Goal: Navigation & Orientation: Find specific page/section

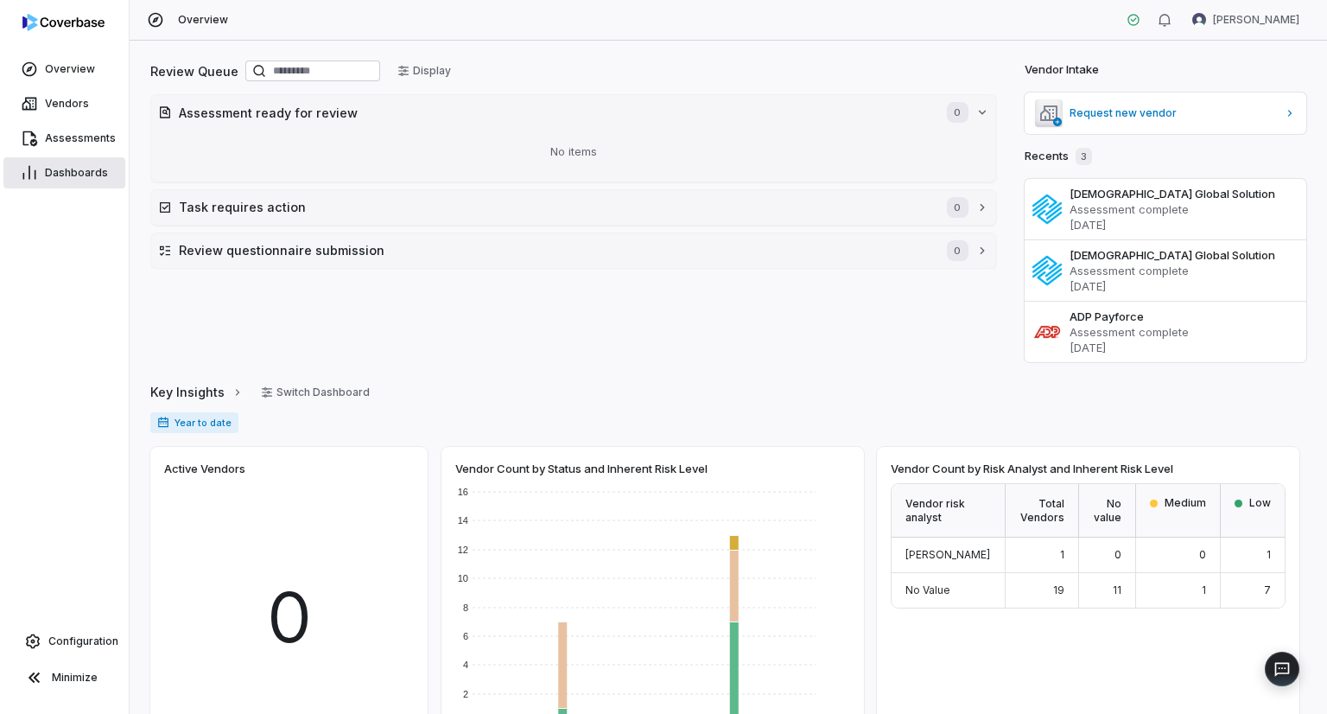
click at [62, 171] on span "Dashboards" at bounding box center [76, 173] width 63 height 14
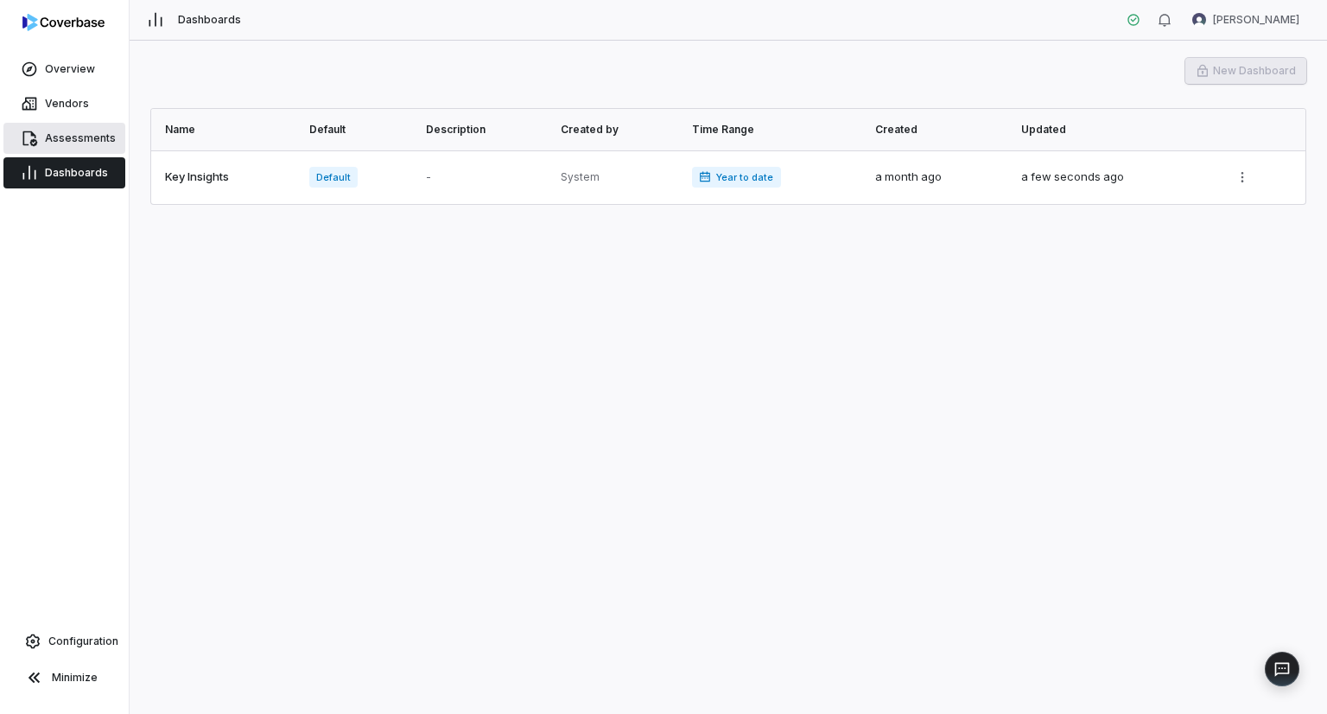
click at [69, 131] on span "Assessments" at bounding box center [80, 138] width 71 height 14
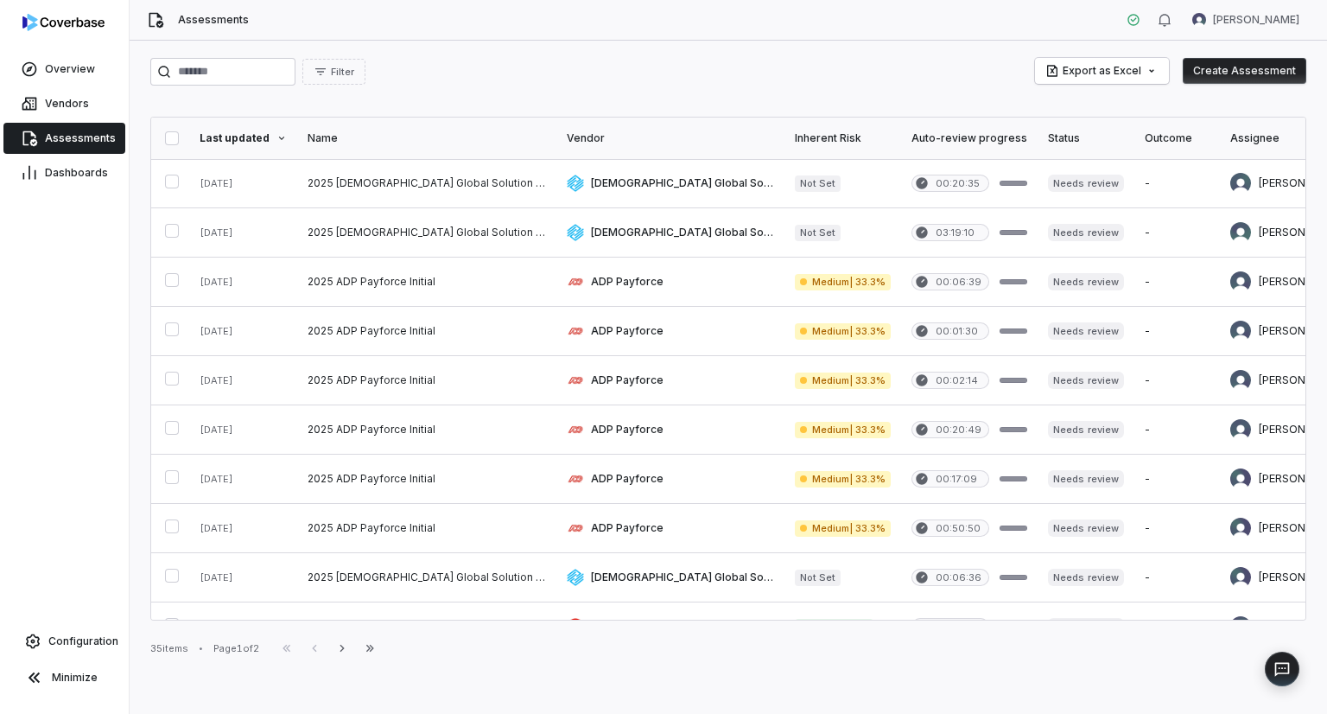
click at [567, 135] on div "Vendor" at bounding box center [670, 138] width 207 height 14
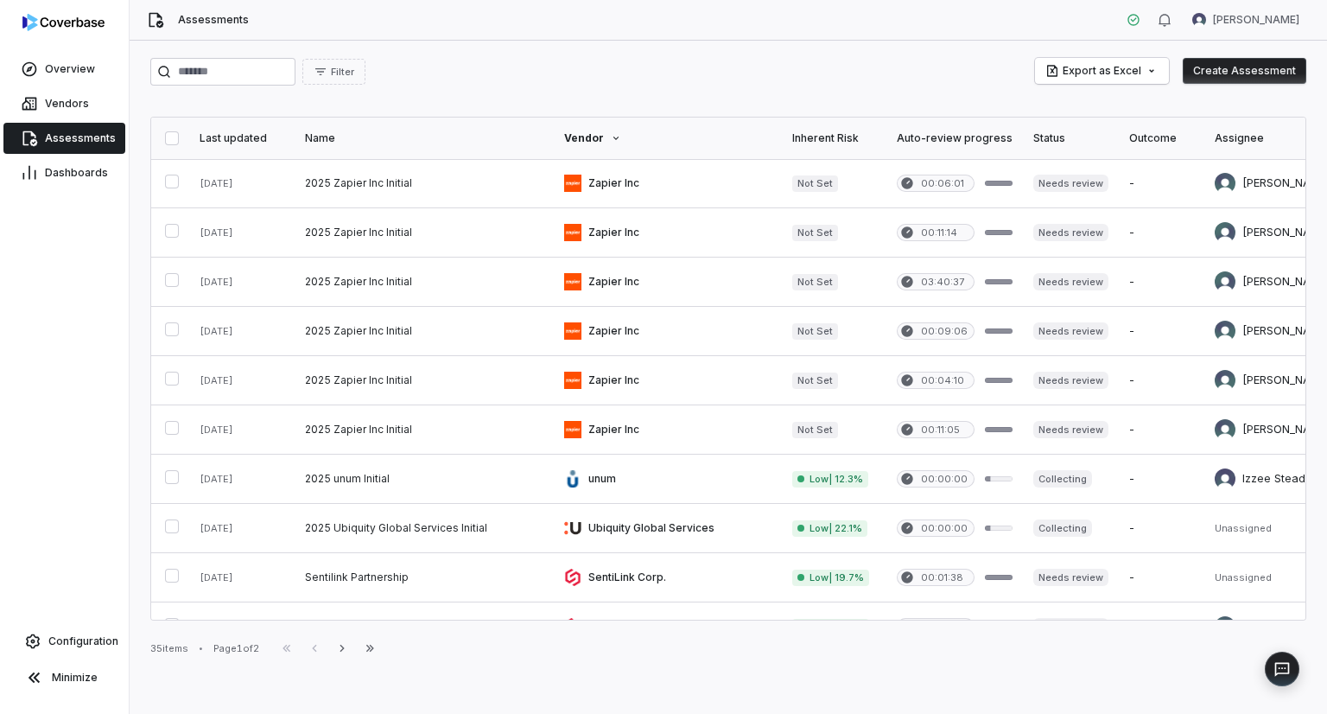
click at [564, 139] on div "Vendor" at bounding box center [667, 138] width 207 height 14
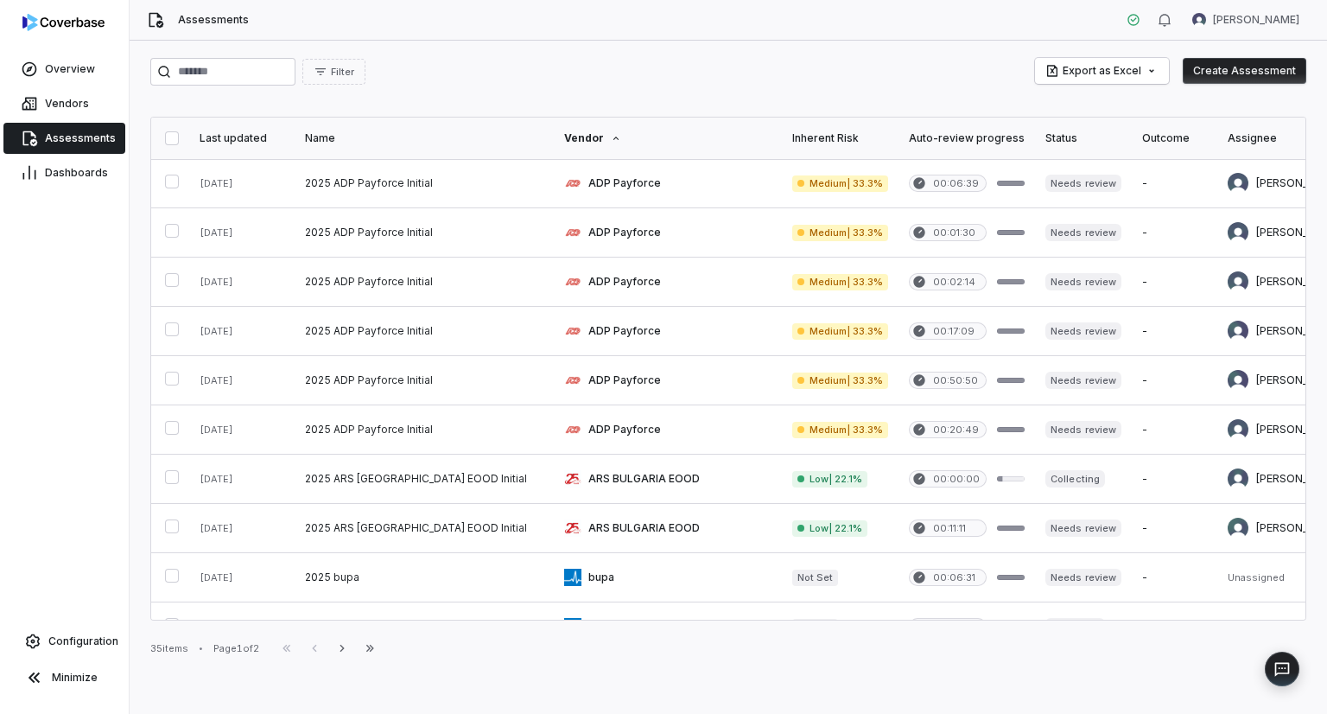
scroll to position [430, 0]
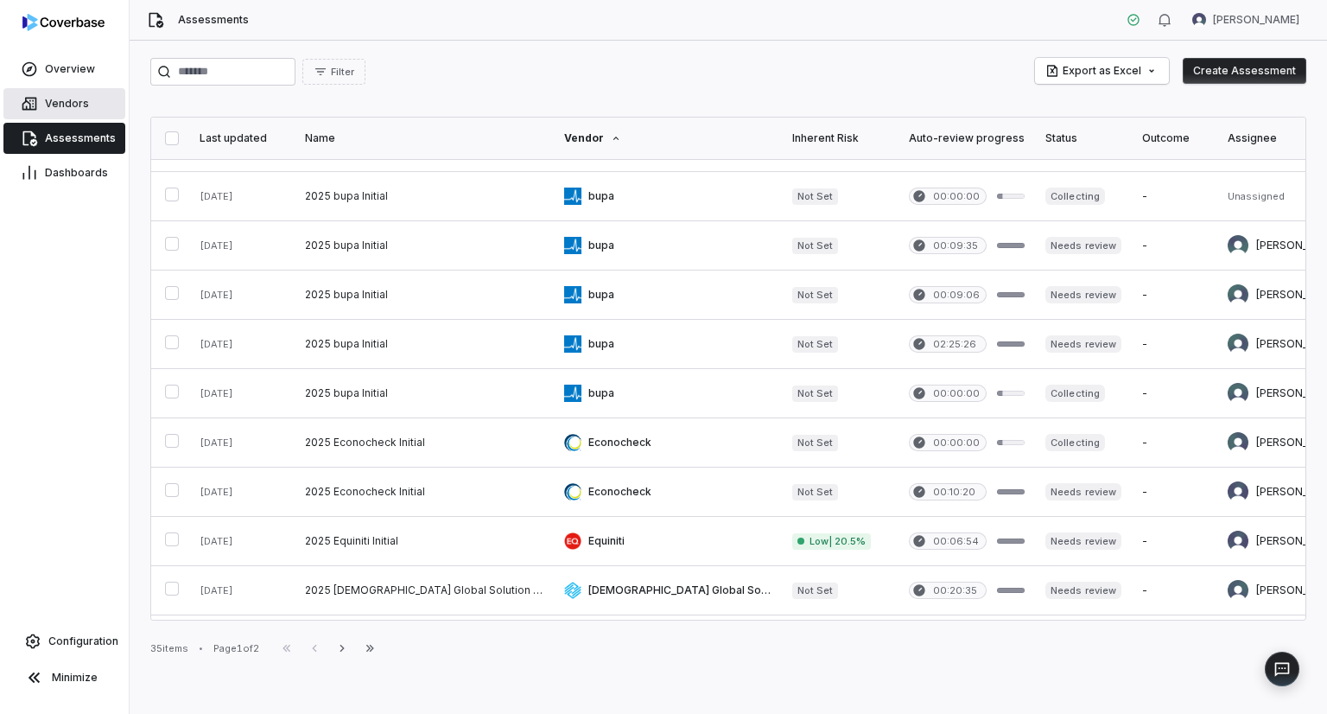
click at [29, 98] on icon at bounding box center [29, 104] width 15 height 13
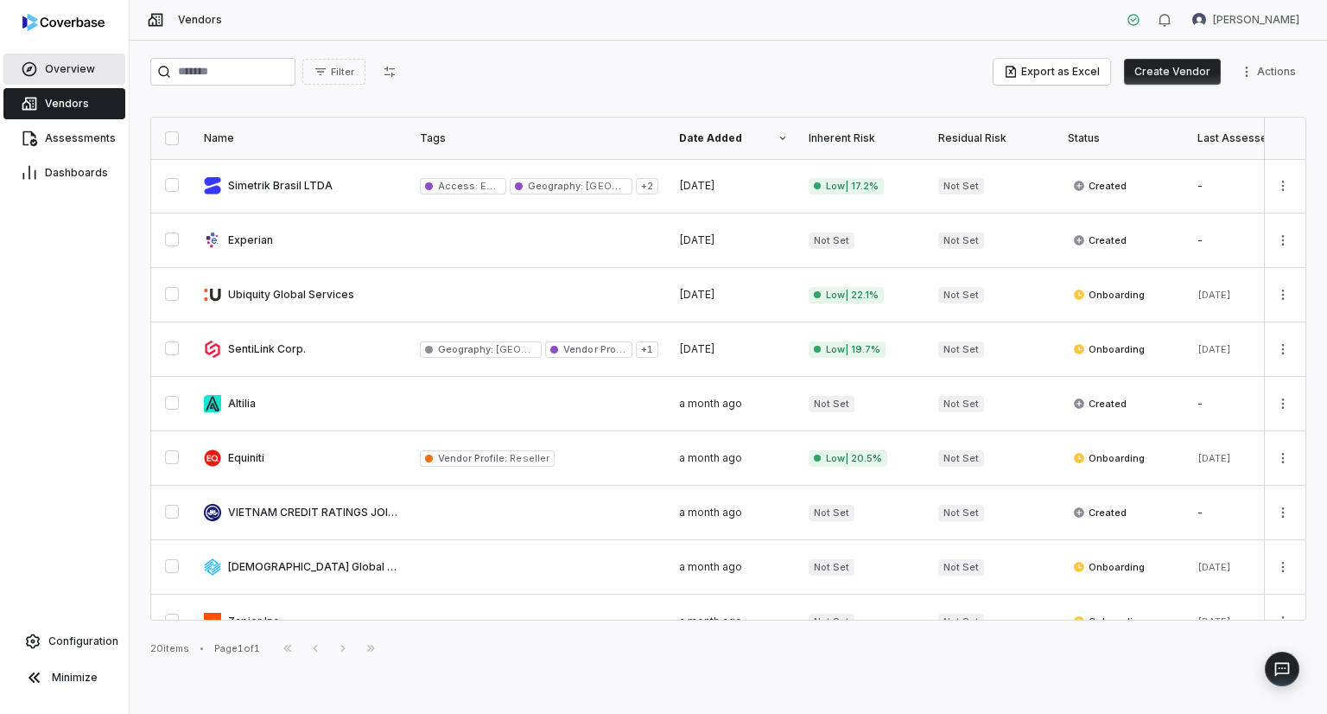
click at [52, 70] on span "Overview" at bounding box center [70, 69] width 50 height 14
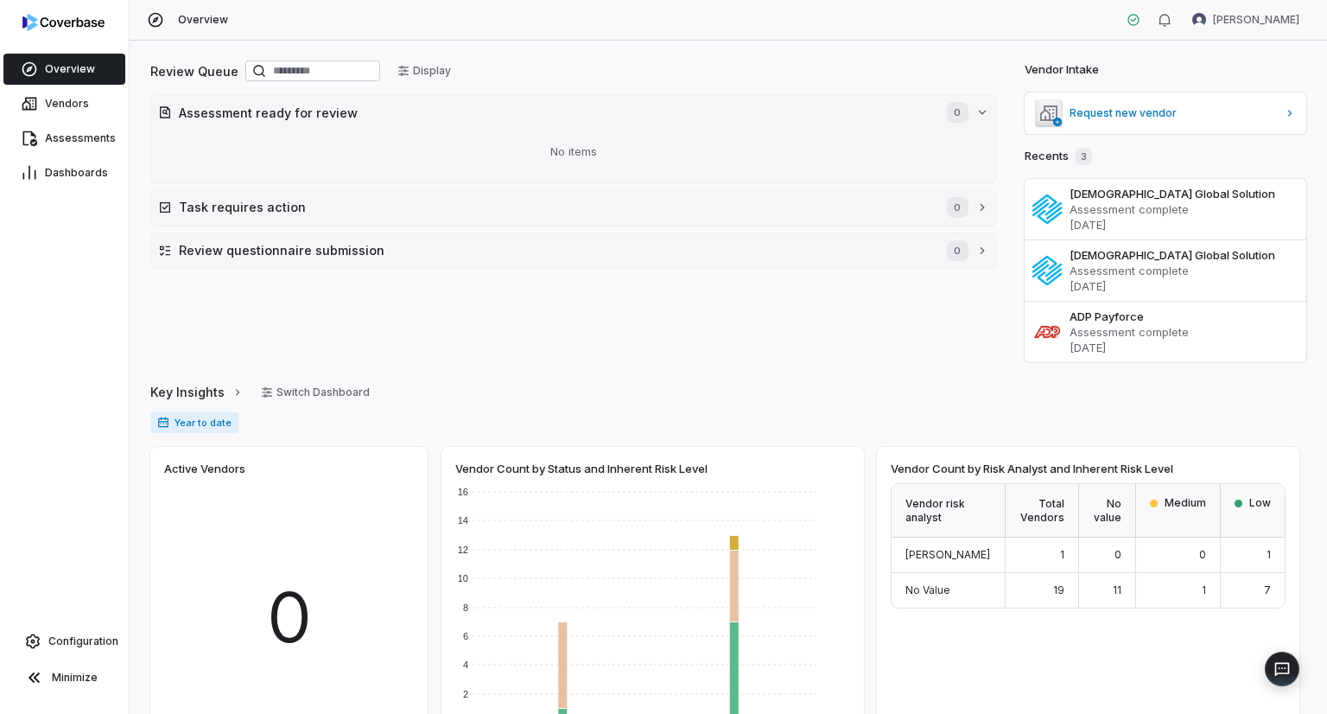
click at [896, 16] on div "Overview [PERSON_NAME]" at bounding box center [729, 20] width 1198 height 41
